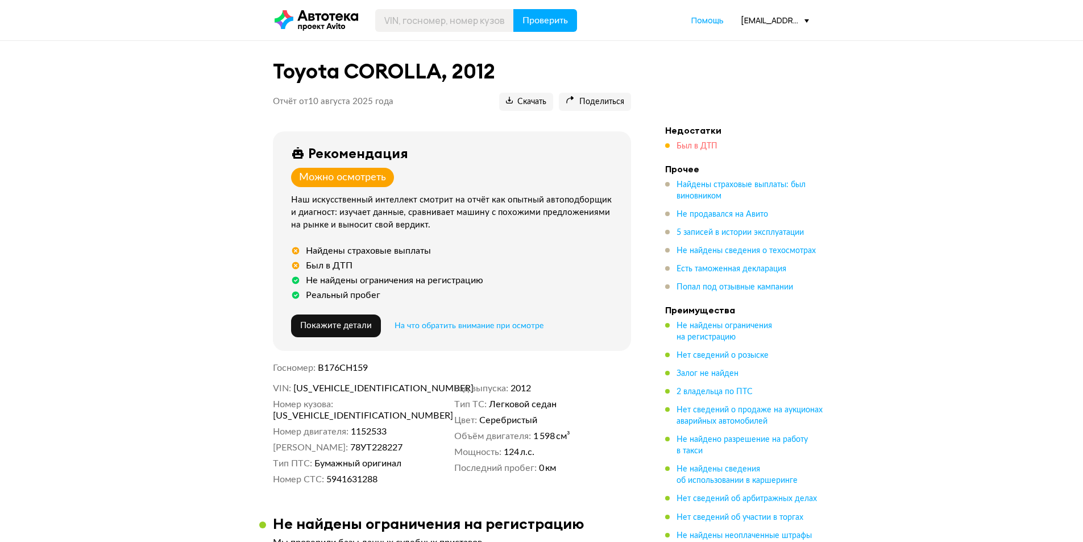
click at [683, 149] on span "Был в ДТП" at bounding box center [696, 146] width 41 height 8
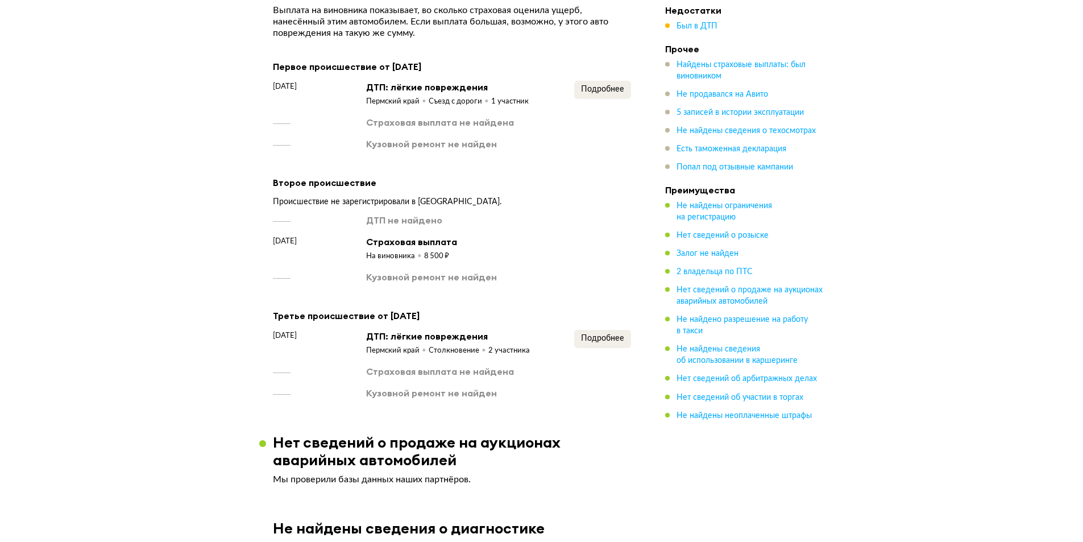
scroll to position [1084, 0]
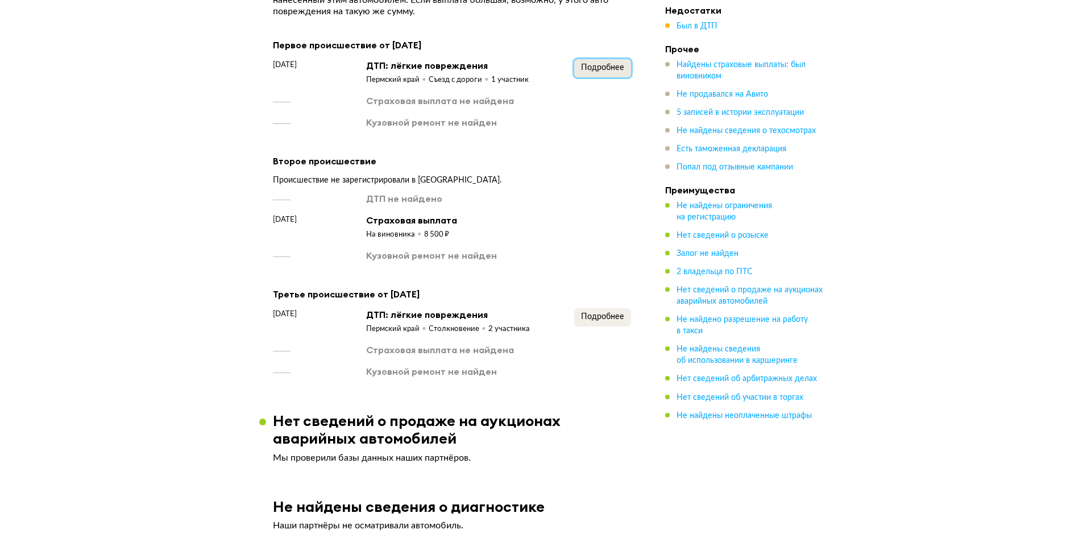
click at [597, 64] on span "Подробнее" at bounding box center [602, 68] width 43 height 8
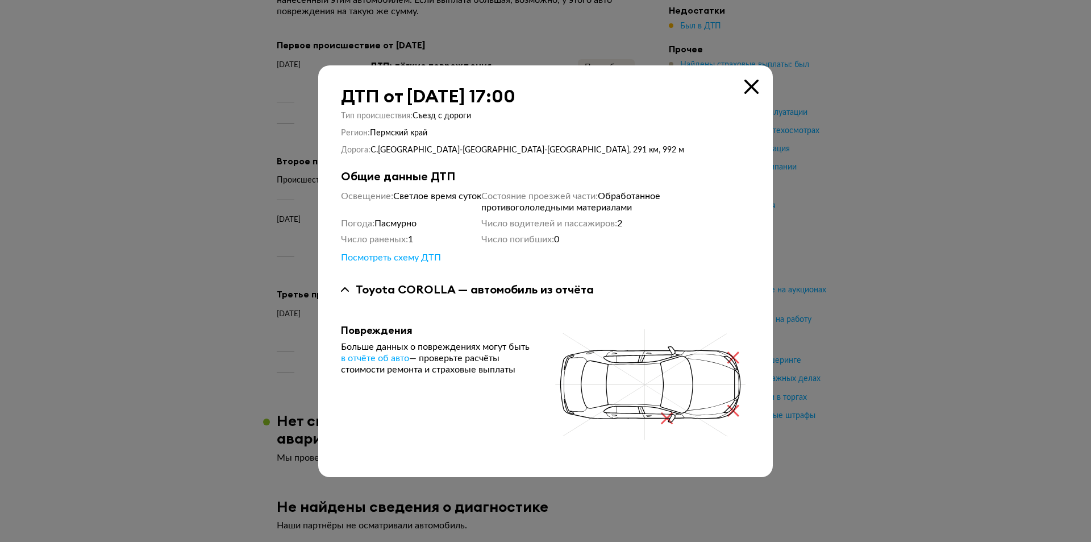
click at [751, 84] on icon at bounding box center [752, 87] width 14 height 14
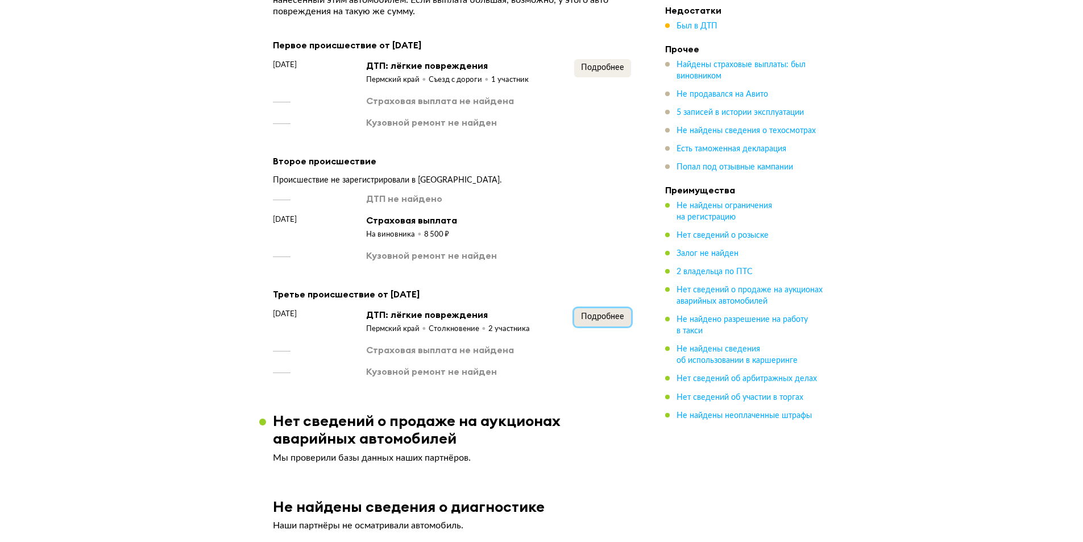
click at [607, 314] on span "Подробнее" at bounding box center [602, 317] width 43 height 8
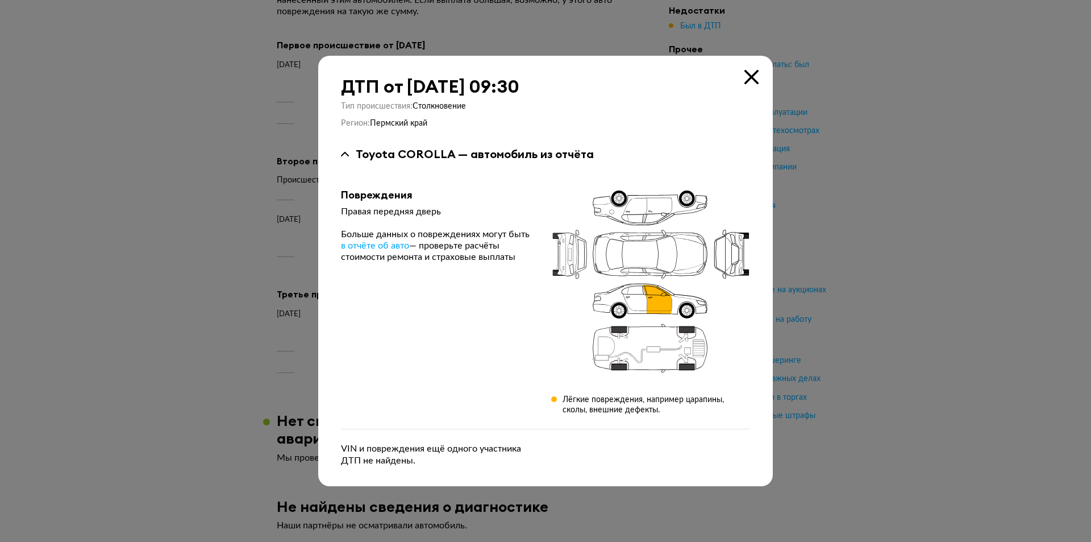
click at [753, 70] on icon at bounding box center [752, 77] width 14 height 14
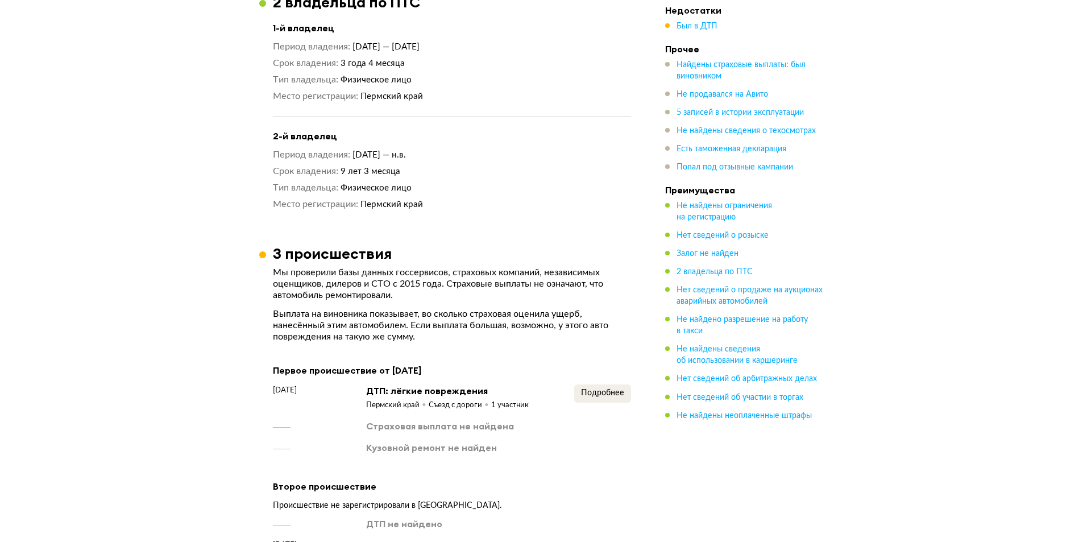
scroll to position [739, 0]
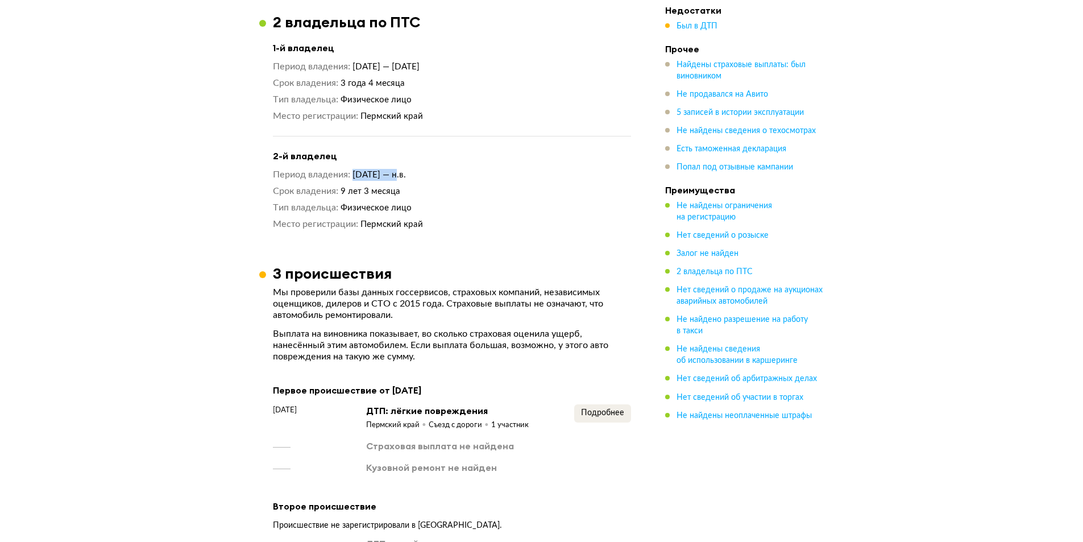
drag, startPoint x: 349, startPoint y: 175, endPoint x: 399, endPoint y: 174, distance: 50.0
click at [399, 174] on dl "Период владения [DATE] — н.в." at bounding box center [452, 175] width 358 height 12
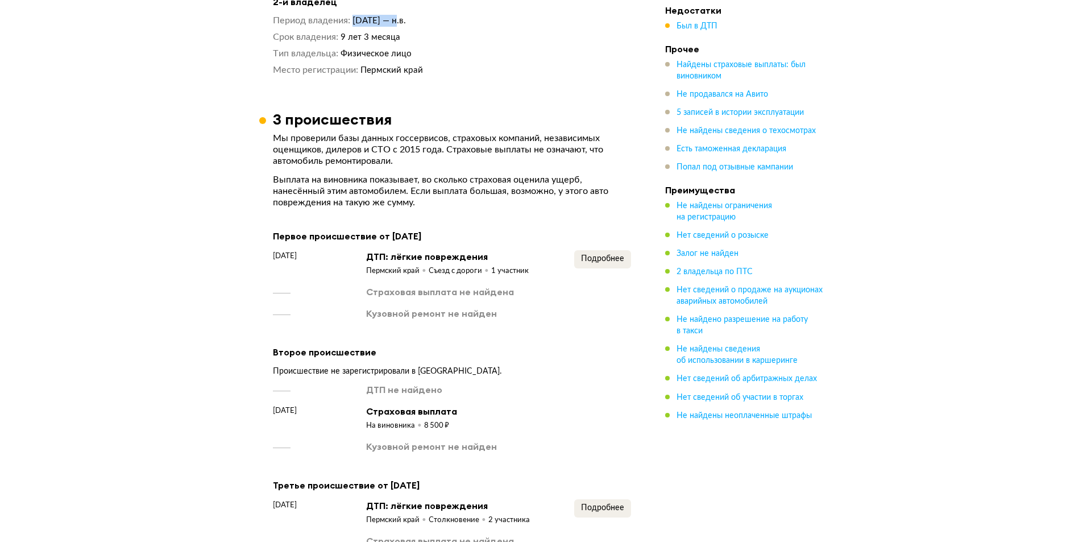
scroll to position [909, 0]
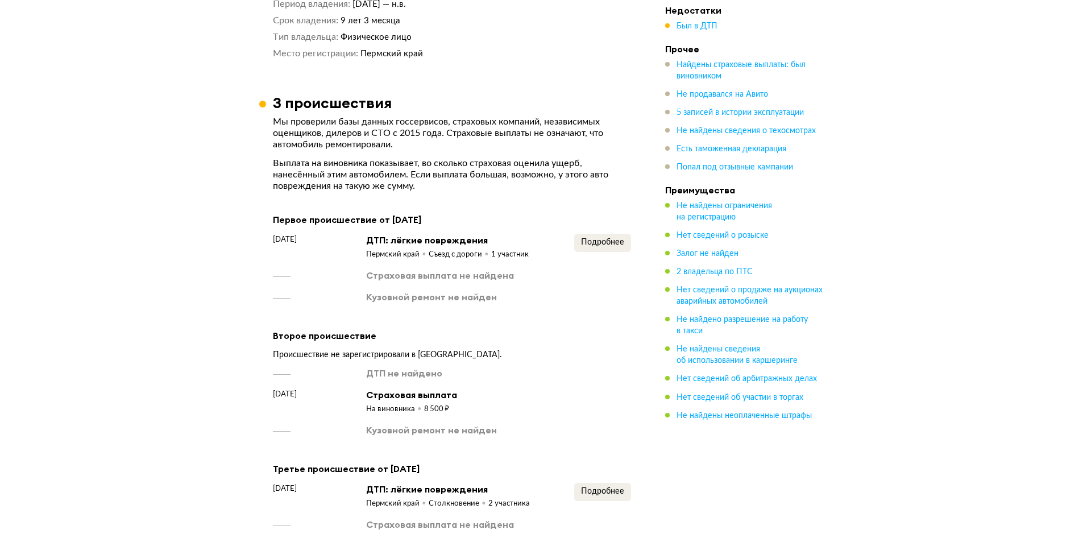
click at [280, 244] on div "[DATE]" at bounding box center [310, 247] width 75 height 26
drag, startPoint x: 386, startPoint y: 215, endPoint x: 489, endPoint y: 218, distance: 102.9
click at [489, 218] on div "Первое происшествие от [DATE]" at bounding box center [452, 219] width 358 height 15
drag, startPoint x: 429, startPoint y: 253, endPoint x: 471, endPoint y: 253, distance: 42.1
click at [471, 253] on div "Съезд с дороги" at bounding box center [460, 255] width 63 height 10
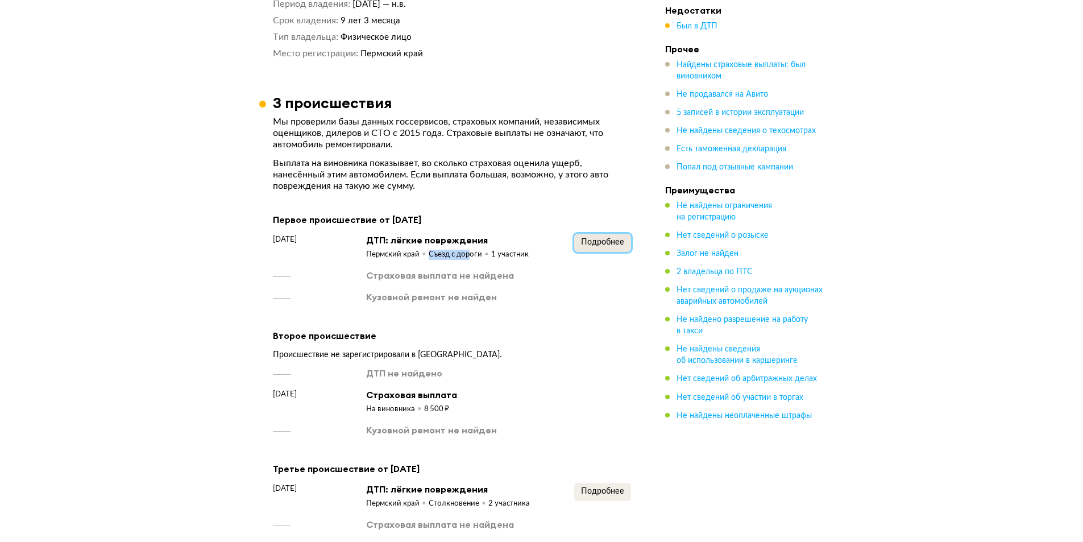
click at [583, 238] on span "Подробнее" at bounding box center [602, 242] width 43 height 8
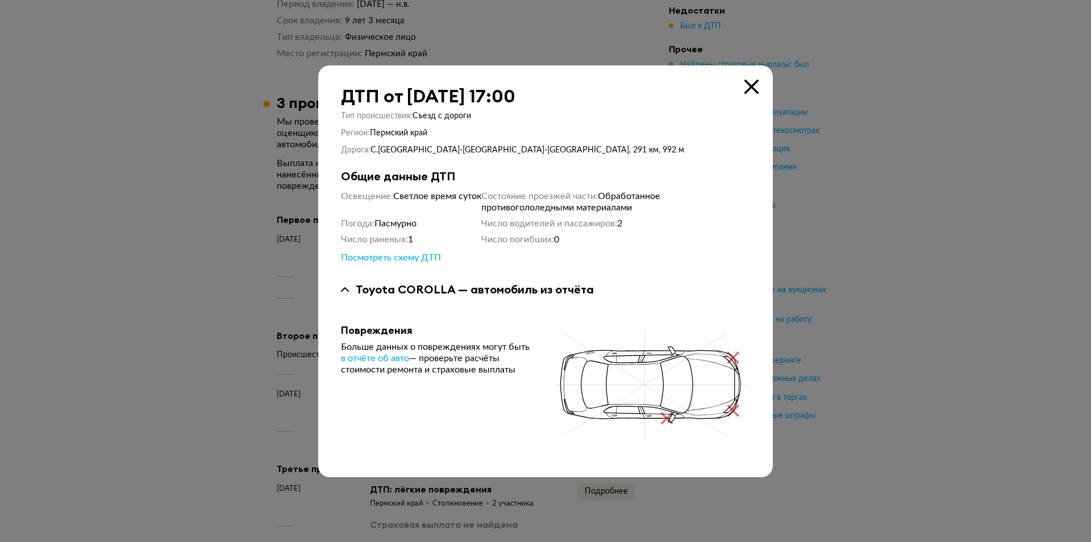
click at [754, 78] on div "ДТП от [DATE] 17:00 Тип происшествия : Съезд с дороги Регион : [GEOGRAPHIC_DATA…" at bounding box center [545, 271] width 455 height 412
click at [751, 86] on icon at bounding box center [752, 87] width 14 height 14
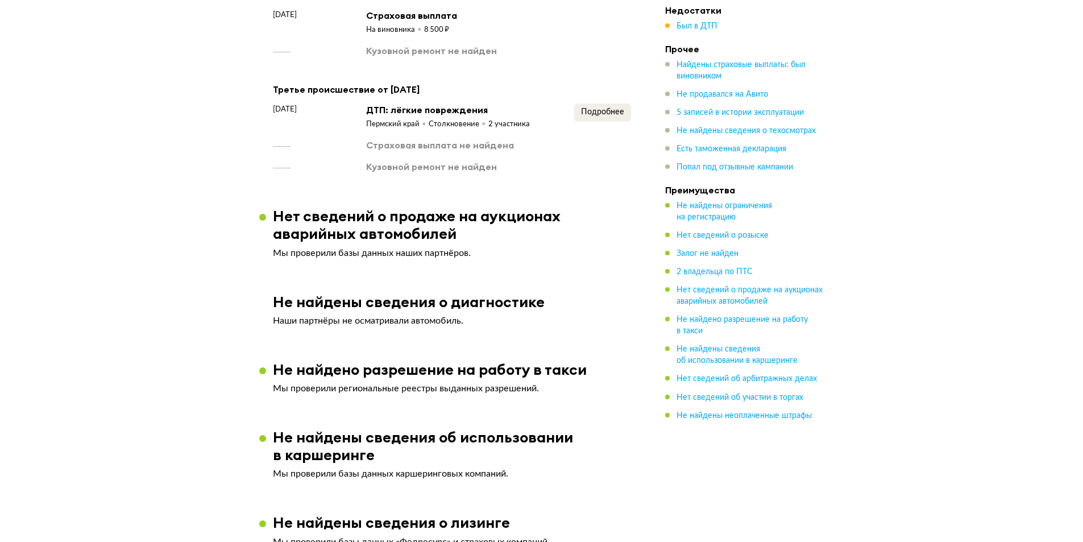
scroll to position [1137, 0]
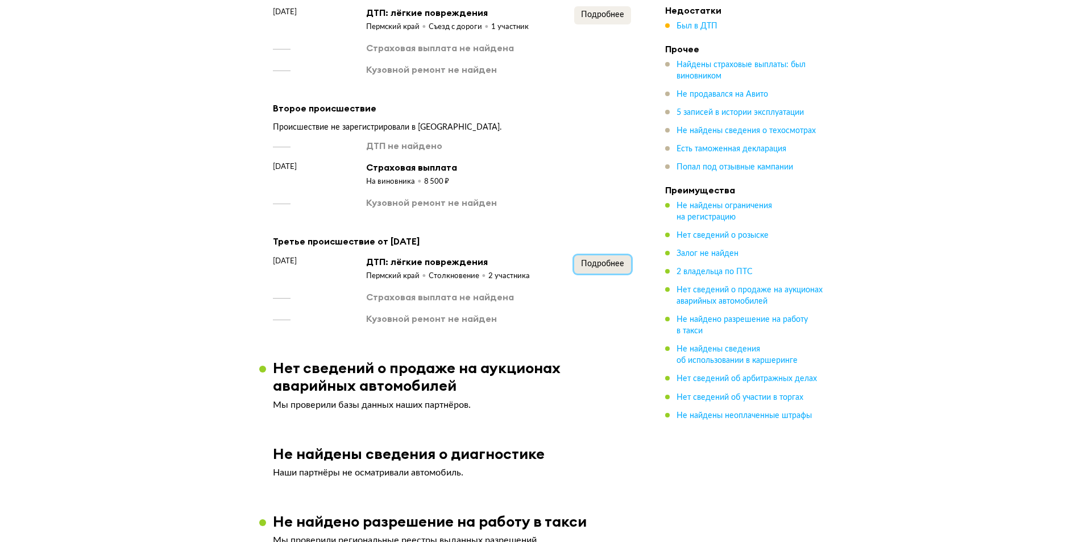
click at [598, 261] on span "Подробнее" at bounding box center [602, 264] width 43 height 8
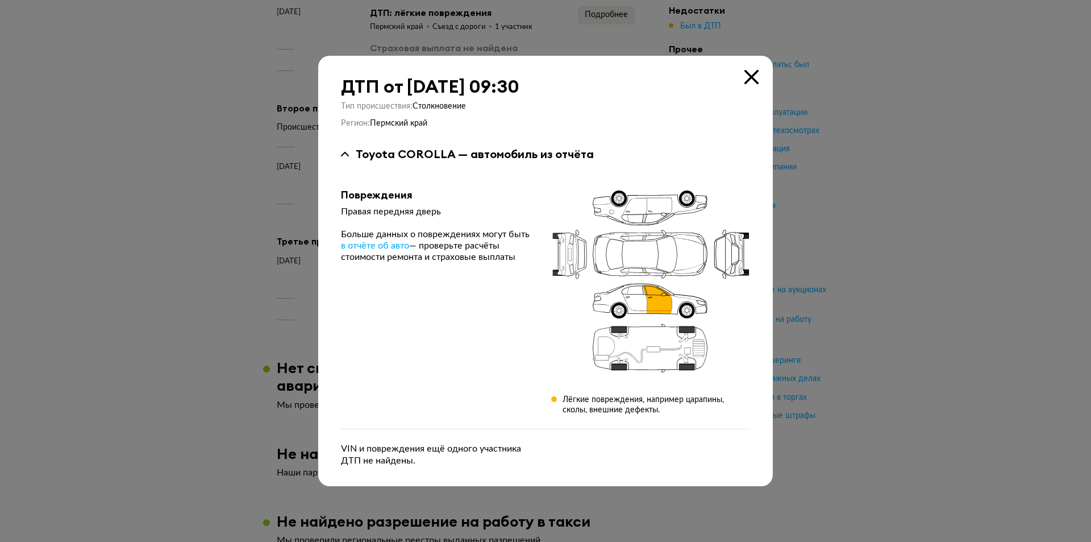
click at [753, 74] on icon at bounding box center [752, 77] width 14 height 14
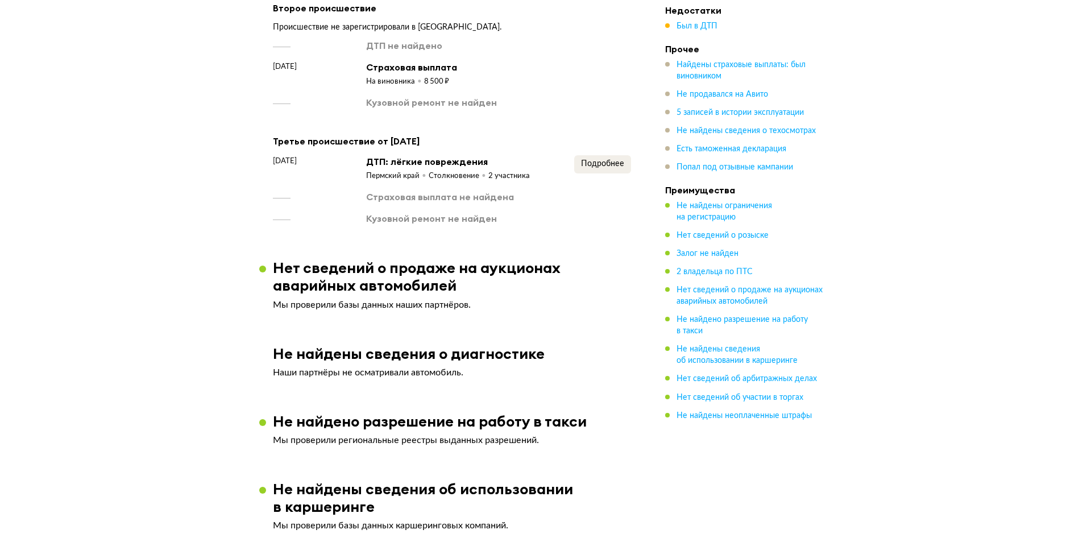
scroll to position [1251, 0]
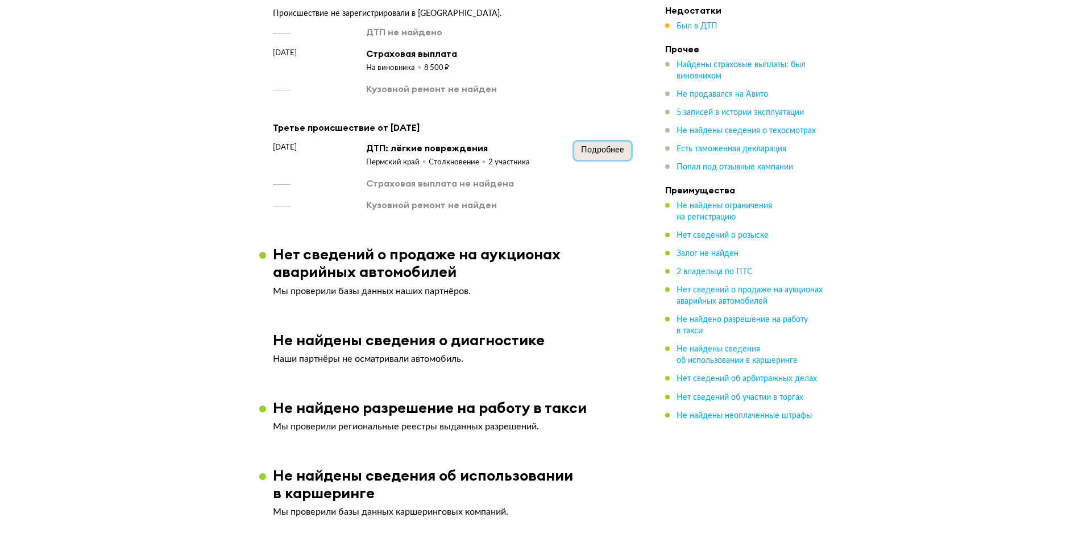
click at [612, 152] on span "Подробнее" at bounding box center [602, 150] width 43 height 8
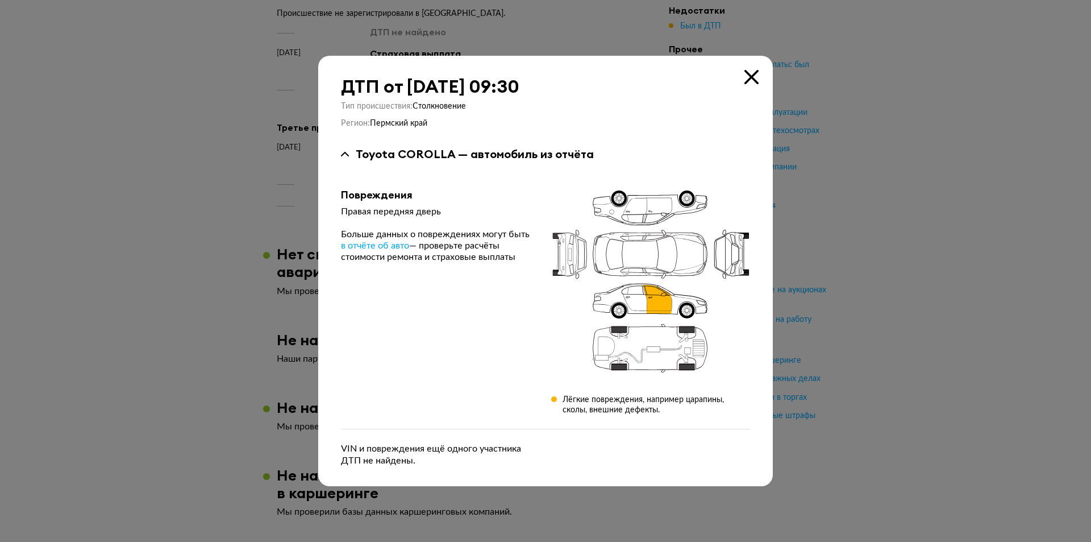
click at [755, 76] on icon at bounding box center [752, 77] width 14 height 14
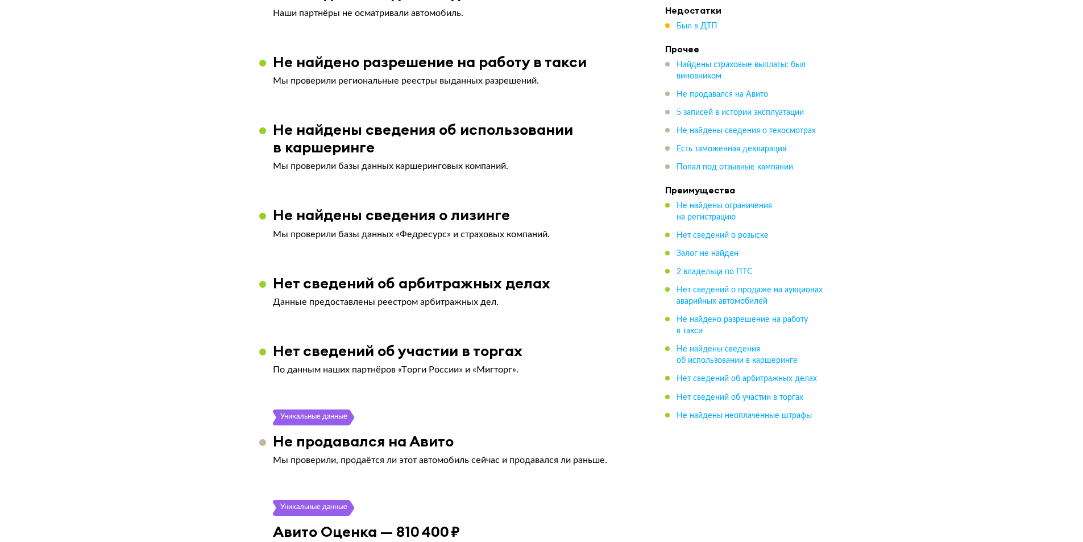
scroll to position [1762, 0]
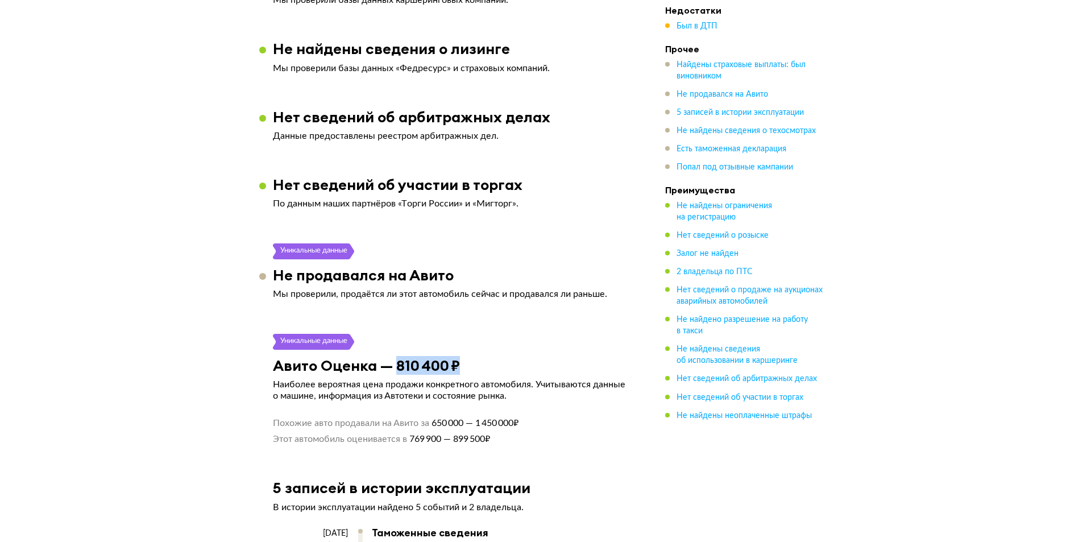
drag, startPoint x: 483, startPoint y: 360, endPoint x: 398, endPoint y: 368, distance: 84.6
click at [398, 368] on div "Авито Оценка — 810 400 ₽" at bounding box center [451, 365] width 385 height 18
